Goal: Browse casually: Explore the website without a specific task or goal

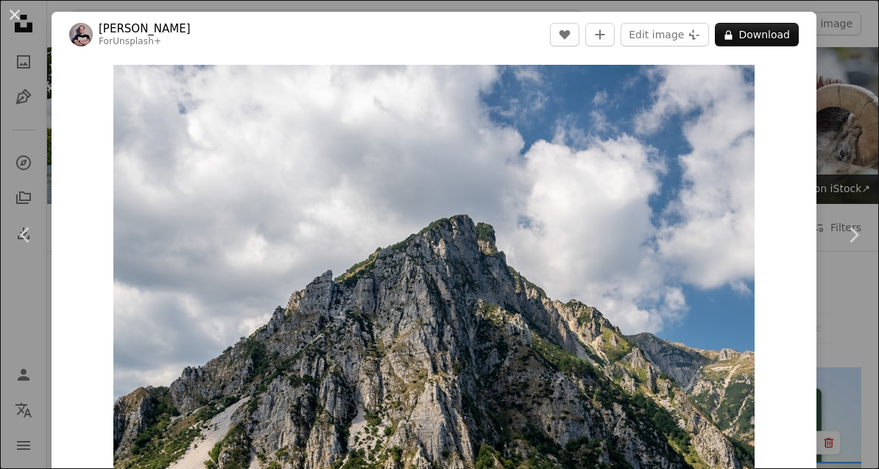
scroll to position [1440, 0]
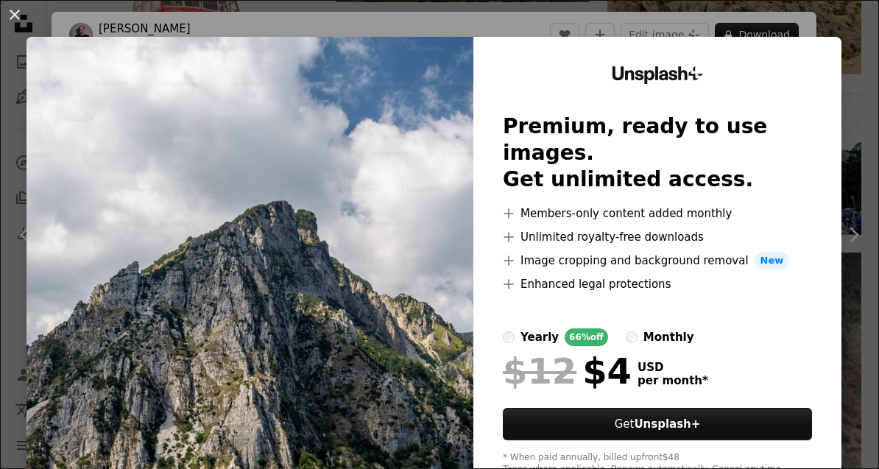
click at [24, 18] on button "An X shape" at bounding box center [15, 15] width 18 height 18
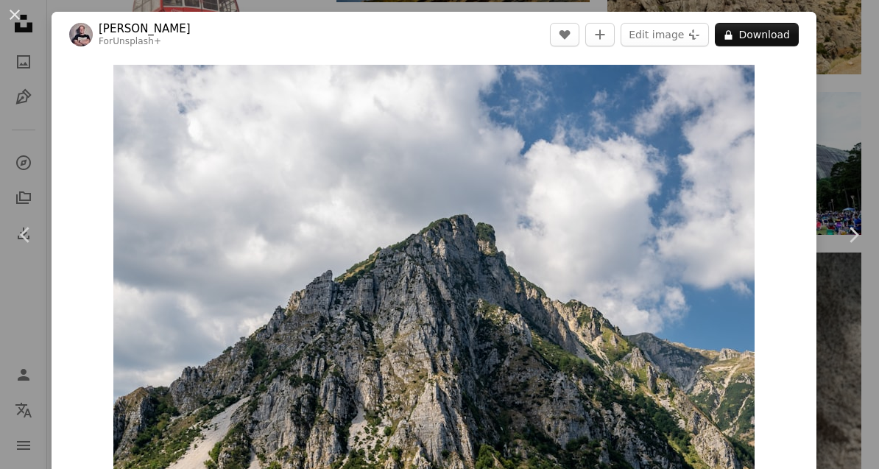
click at [43, 19] on div "An X shape Chevron left Chevron right [PERSON_NAME] For Unsplash+ A heart A plu…" at bounding box center [439, 234] width 879 height 469
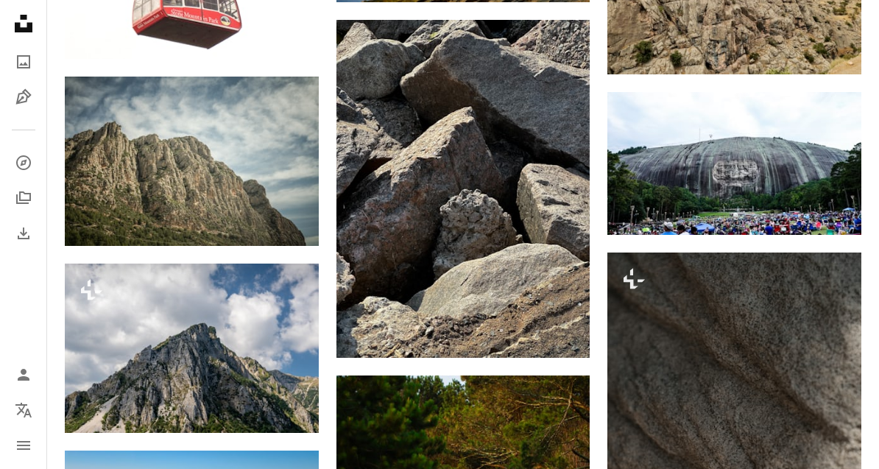
click at [42, 18] on nav "Unsplash logo Unsplash Home A photo Pen Tool A compass A stack of folders Downl…" at bounding box center [23, 234] width 47 height 469
click at [127, 124] on img at bounding box center [192, 161] width 254 height 169
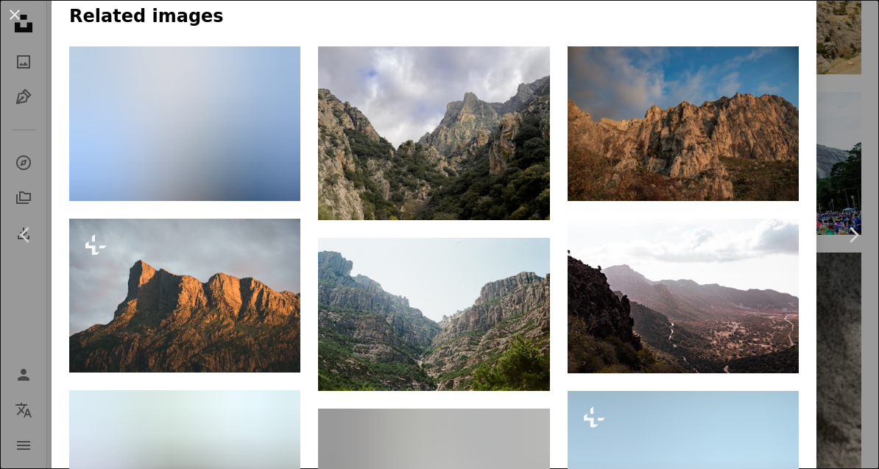
scroll to position [986, 0]
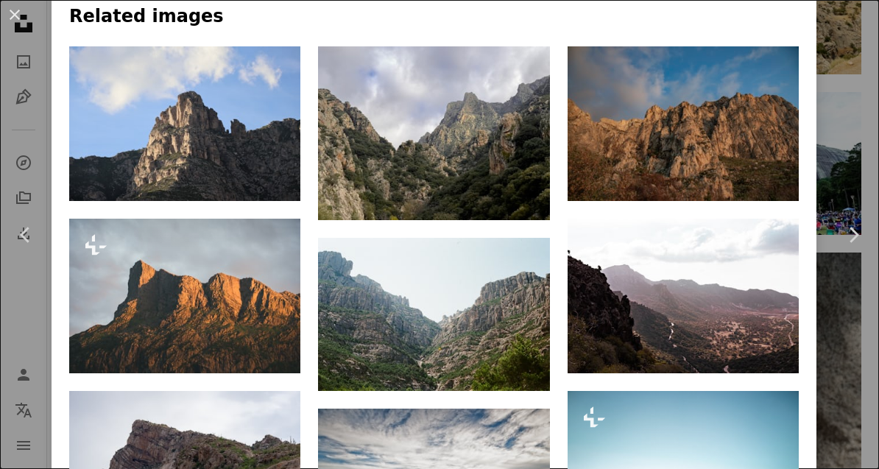
click at [151, 270] on img at bounding box center [184, 296] width 231 height 155
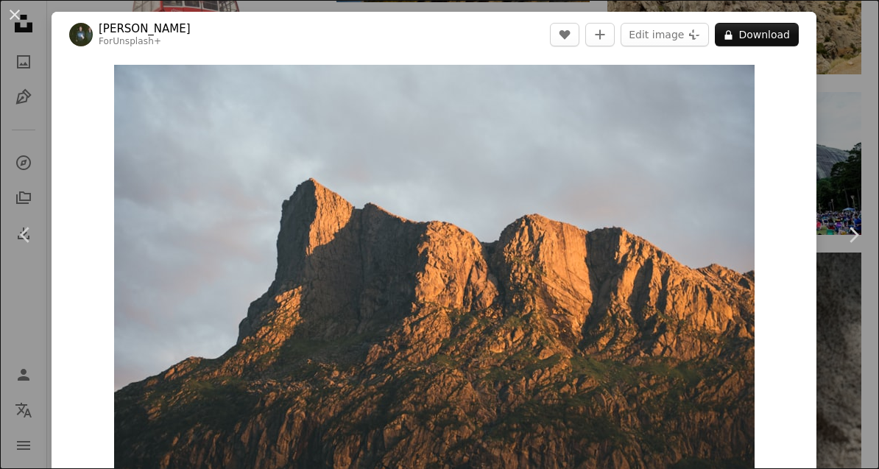
click at [21, 13] on button "An X shape" at bounding box center [15, 15] width 18 height 18
